Goal: Information Seeking & Learning: Compare options

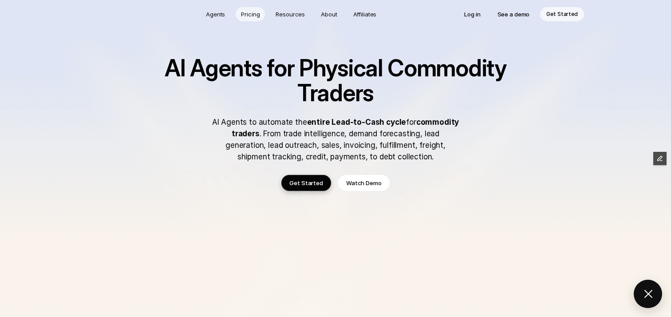
click at [251, 15] on p "Pricing" at bounding box center [250, 14] width 19 height 9
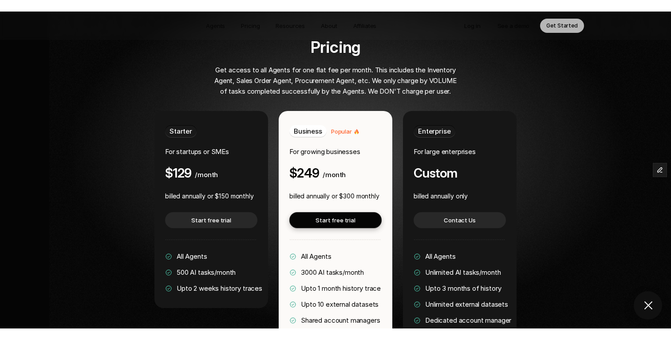
scroll to position [1690, 0]
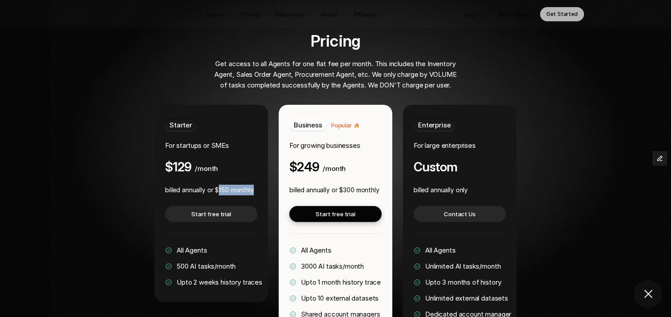
drag, startPoint x: 219, startPoint y: 164, endPoint x: 254, endPoint y: 164, distance: 35.1
click at [254, 185] on p "billed annually or $150 monthly" at bounding box center [209, 190] width 89 height 11
click at [178, 262] on span "500 AI tasks/month" at bounding box center [206, 266] width 59 height 8
drag, startPoint x: 178, startPoint y: 240, endPoint x: 242, endPoint y: 238, distance: 63.9
click at [242, 245] on div "All Agents 500 AI tasks/month Upto 2 weeks history traces" at bounding box center [213, 266] width 97 height 43
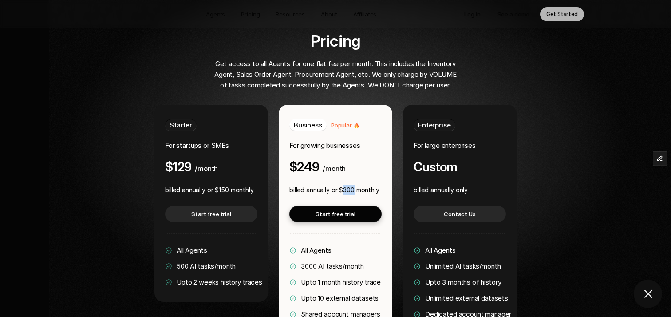
drag, startPoint x: 344, startPoint y: 163, endPoint x: 355, endPoint y: 165, distance: 10.8
click at [355, 185] on p "billed annually or $300 monthly" at bounding box center [334, 190] width 90 height 11
drag, startPoint x: 302, startPoint y: 240, endPoint x: 316, endPoint y: 240, distance: 14.6
click at [316, 262] on span "3000 AI tasks/month" at bounding box center [332, 266] width 63 height 8
drag, startPoint x: 426, startPoint y: 121, endPoint x: 478, endPoint y: 122, distance: 51.9
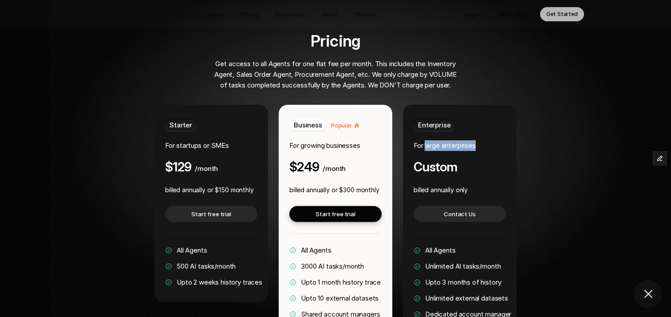
click at [478, 122] on div "Enterprise For large enterprises Custom" at bounding box center [460, 146] width 92 height 55
